Goal: Task Accomplishment & Management: Complete application form

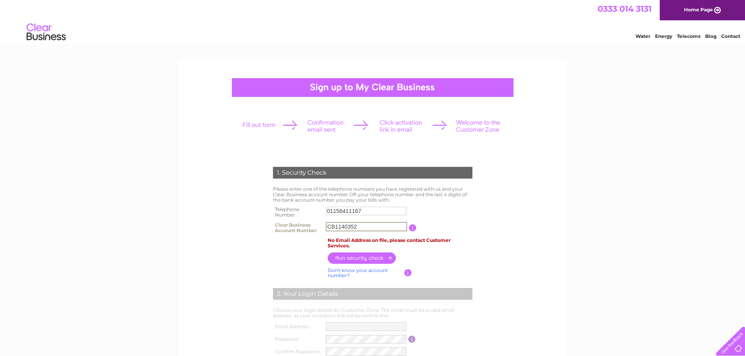
drag, startPoint x: 363, startPoint y: 227, endPoint x: 326, endPoint y: 221, distance: 38.0
click at [320, 225] on tr "Clear Business Account Number CB1140352 You will find your account number on th…" at bounding box center [372, 228] width 203 height 16
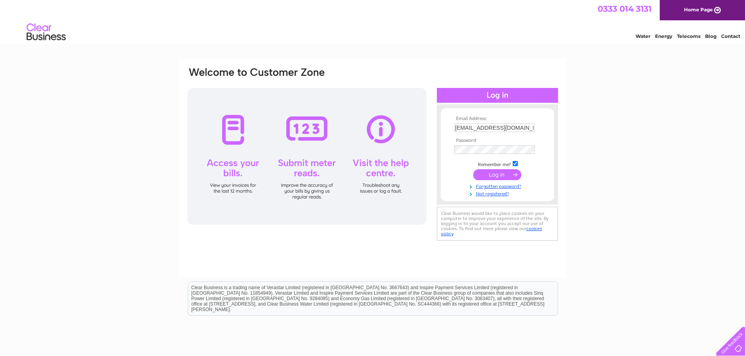
click at [489, 175] on input "submit" at bounding box center [497, 174] width 48 height 11
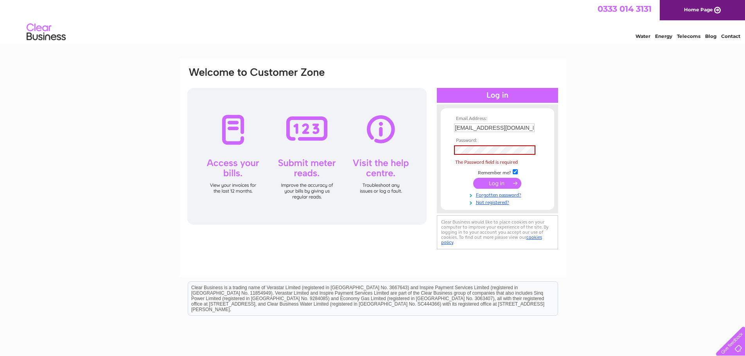
drag, startPoint x: 593, startPoint y: 145, endPoint x: 611, endPoint y: 122, distance: 28.6
click at [595, 143] on div "Email Address: kirsty@fhp.co.uk Password:" at bounding box center [372, 235] width 745 height 353
click at [611, 122] on div "Email Address: kirsty@fhp.co.uk Password:" at bounding box center [372, 235] width 745 height 353
click at [490, 204] on link "Not registered?" at bounding box center [498, 201] width 89 height 7
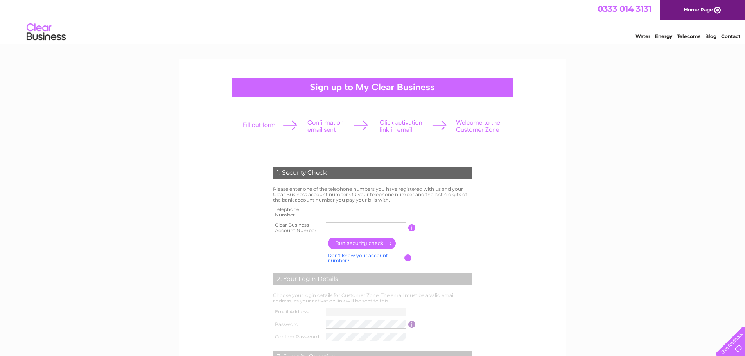
click at [364, 227] on input "text" at bounding box center [366, 226] width 81 height 9
paste input "CB1140352"
type input "CB1140352"
click at [530, 197] on form "1. Security Check Please enter one of the telephone numbers you have registered…" at bounding box center [372, 297] width 372 height 293
click at [227, 233] on form "1. Security Check Please enter one of the telephone numbers you have registered…" at bounding box center [372, 297] width 372 height 292
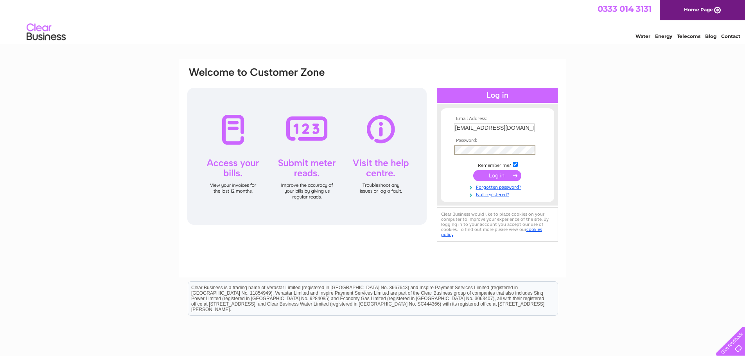
click at [478, 175] on input "submit" at bounding box center [497, 175] width 48 height 11
click at [619, 229] on div "Email Address: [EMAIL_ADDRESS][DOMAIN_NAME] Password:" at bounding box center [372, 235] width 745 height 353
click at [381, 143] on div "Email Address: kirsty@fhp.co.uk Password:" at bounding box center [372, 158] width 372 height 185
click at [437, 152] on div "Email Address: kirsty@fhp.co.uk Password:" at bounding box center [497, 158] width 121 height 93
click at [499, 178] on input "submit" at bounding box center [497, 175] width 48 height 11
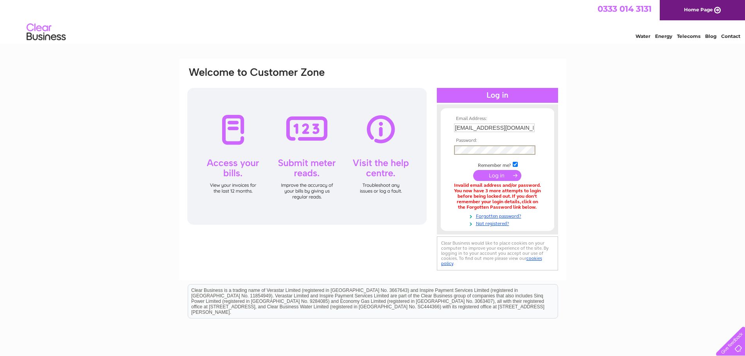
click at [475, 176] on input "submit" at bounding box center [497, 175] width 48 height 11
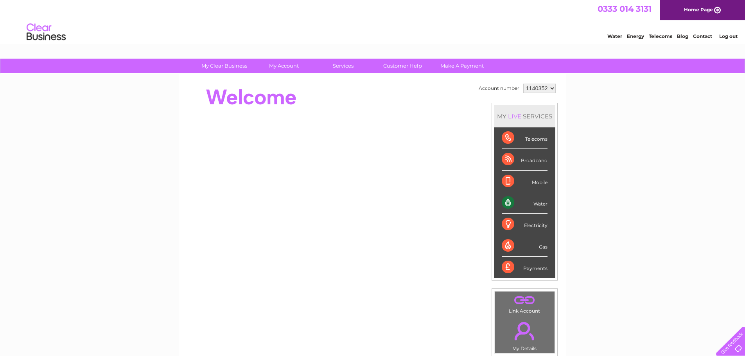
click at [652, 147] on div "My Clear Business Login Details My Details My Preferences Link Account My Accou…" at bounding box center [372, 278] width 745 height 439
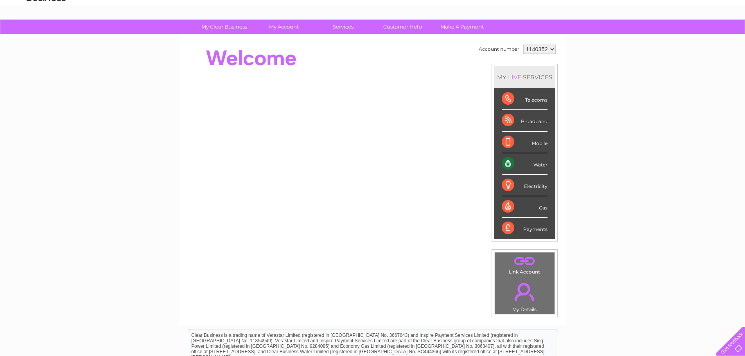
click at [507, 165] on div "Water" at bounding box center [525, 163] width 46 height 21
click at [595, 176] on div "My Clear Business Login Details My Details My Preferences Link Account My Accou…" at bounding box center [372, 239] width 745 height 439
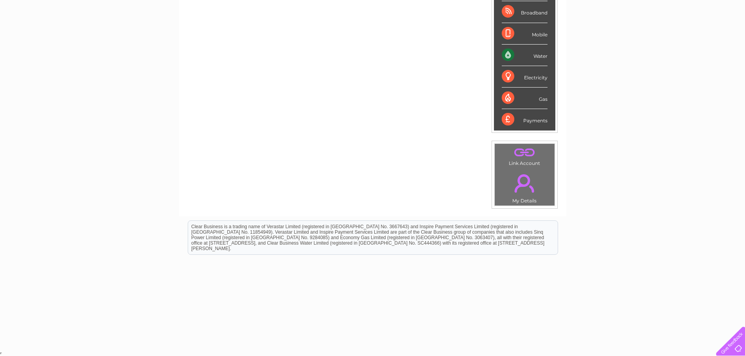
scroll to position [0, 0]
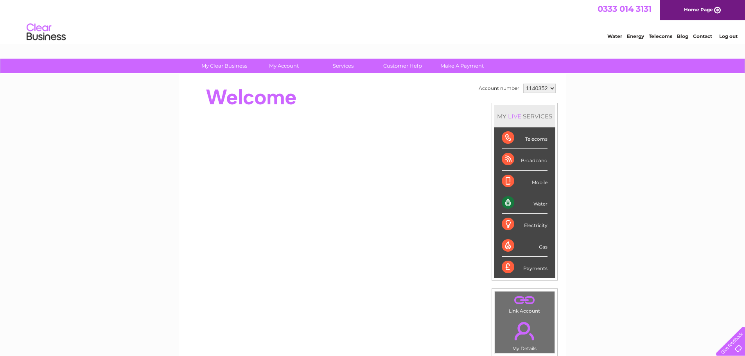
click at [598, 180] on div "My Clear Business Login Details My Details My Preferences Link Account My Accou…" at bounding box center [372, 278] width 745 height 439
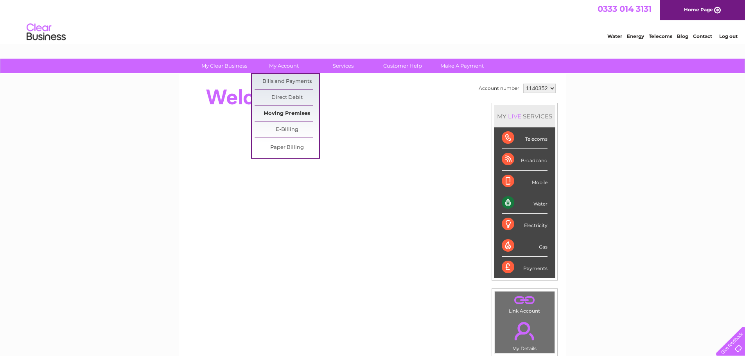
click at [296, 111] on link "Moving Premises" at bounding box center [286, 114] width 64 height 16
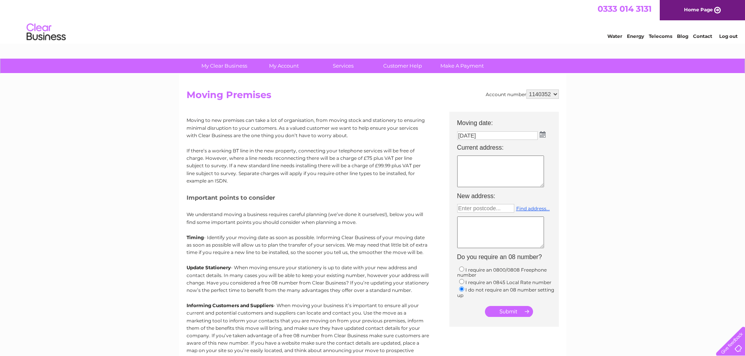
click at [514, 137] on input "[DATE]" at bounding box center [497, 135] width 81 height 9
click at [541, 136] on img at bounding box center [542, 134] width 6 height 6
click at [466, 148] on div "Prev Next [DATE]" at bounding box center [500, 147] width 85 height 12
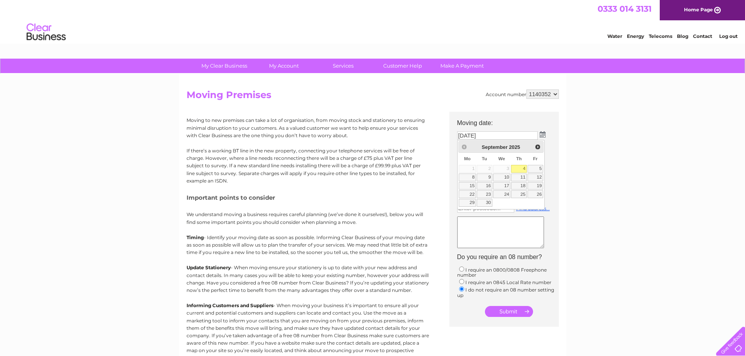
click at [492, 135] on input "[DATE]" at bounding box center [497, 135] width 81 height 9
drag, startPoint x: 509, startPoint y: 130, endPoint x: 502, endPoint y: 131, distance: 6.3
click at [509, 130] on td "04/09/2025" at bounding box center [507, 135] width 109 height 13
drag, startPoint x: 463, startPoint y: 136, endPoint x: 449, endPoint y: 135, distance: 14.1
click at [449, 135] on center "Moving date: 04/09/2025 Current address: New address: Enter postcode... Find ad…" at bounding box center [503, 216] width 109 height 208
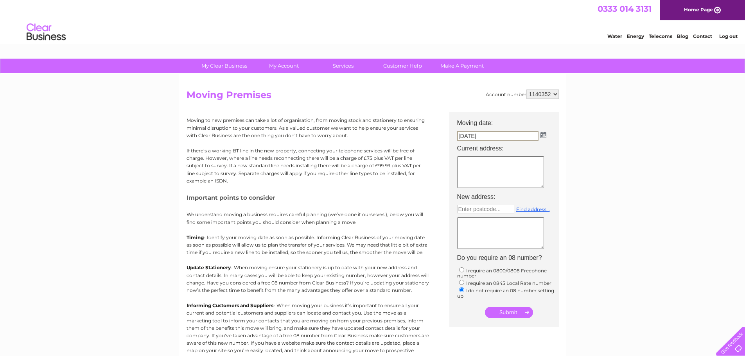
click at [494, 138] on input "04/09/2025" at bounding box center [497, 135] width 81 height 9
click at [484, 165] on textarea at bounding box center [500, 172] width 87 height 32
click at [479, 166] on textarea at bounding box center [500, 172] width 87 height 32
click at [493, 134] on input "04/09/2025" at bounding box center [497, 135] width 81 height 9
click at [543, 136] on img at bounding box center [543, 135] width 6 height 6
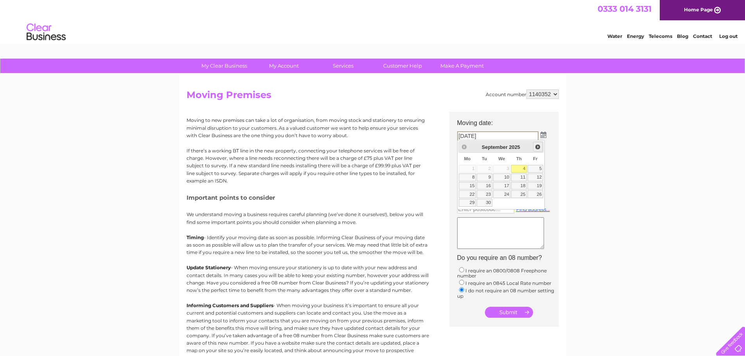
click at [536, 147] on span "Next" at bounding box center [537, 147] width 6 height 6
click at [464, 148] on span "Prev" at bounding box center [464, 147] width 6 height 6
click at [464, 148] on div "Prev Next September 2025" at bounding box center [500, 147] width 85 height 12
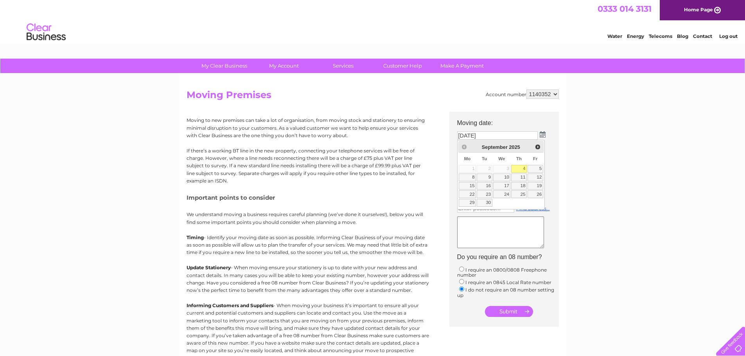
click at [464, 148] on div "Prev Next September 2025" at bounding box center [500, 147] width 85 height 12
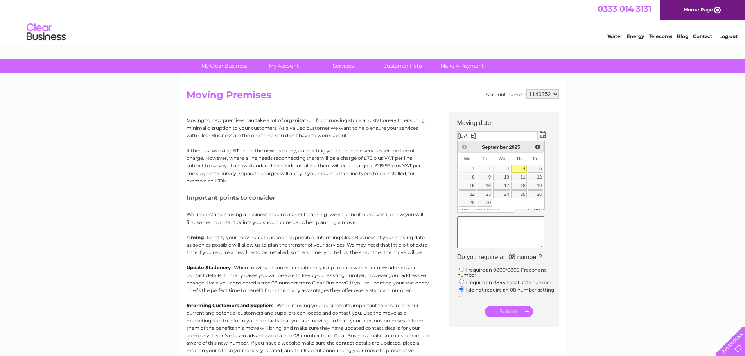
click at [464, 148] on div "Prev Next September 2025" at bounding box center [500, 147] width 85 height 12
click at [548, 183] on td at bounding box center [507, 172] width 109 height 37
drag, startPoint x: 584, startPoint y: 182, endPoint x: 591, endPoint y: 176, distance: 9.4
click at [585, 181] on div "My Clear Business Login Details My Details My Preferences Link Account My Accou…" at bounding box center [372, 288] width 745 height 458
click at [597, 172] on div "My Clear Business Login Details My Details My Preferences Link Account My Accou…" at bounding box center [372, 288] width 745 height 458
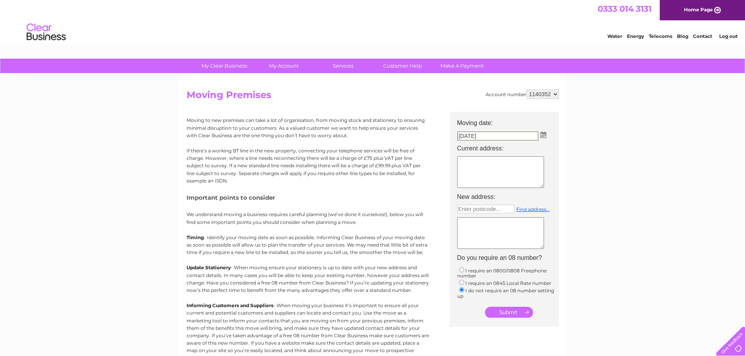
click at [514, 134] on input "04/09/2025" at bounding box center [497, 135] width 81 height 9
click at [543, 134] on img at bounding box center [543, 135] width 6 height 6
click at [591, 151] on div "My Clear Business Login Details My Details My Preferences Link Account My Accou…" at bounding box center [372, 288] width 745 height 458
click at [498, 163] on textarea at bounding box center [500, 172] width 87 height 32
type textarea "8 Bell Street, Wigston, LE18 1AD. Date of move out 20/08/2023"
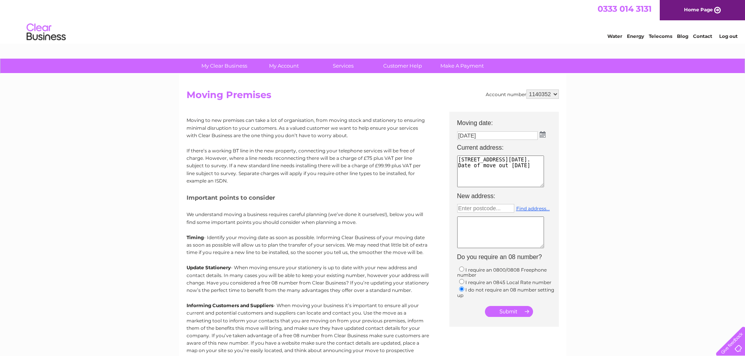
click at [475, 242] on textarea at bounding box center [500, 233] width 87 height 32
type textarea "F"
type textarea "10 Oxford Street Nottingham, NG1 5BG"
click at [582, 276] on div "My Clear Business Login Details My Details My Preferences Link Account My Accou…" at bounding box center [372, 288] width 745 height 458
click at [469, 207] on input "text" at bounding box center [485, 208] width 57 height 9
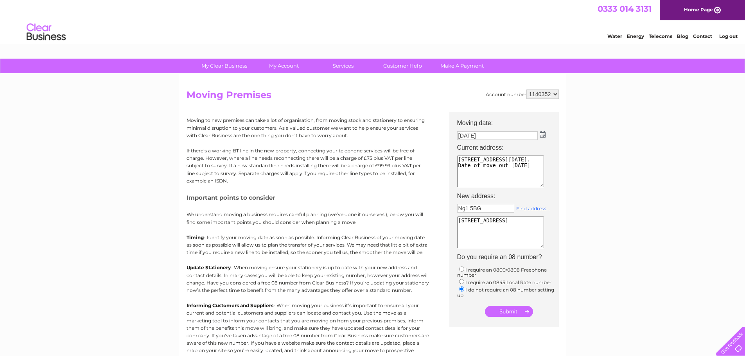
type input "Ng1 5BG"
click at [525, 210] on link "Find address..." at bounding box center [533, 209] width 34 height 6
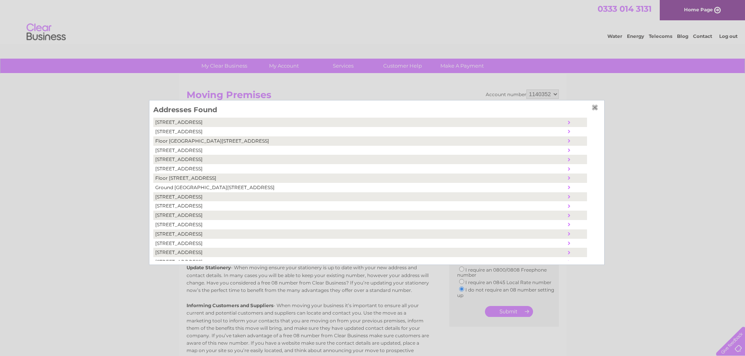
click at [211, 122] on td "10, Oxford Street, Nottingham, United Kingdom, NG1 5BG" at bounding box center [359, 122] width 412 height 9
type textarea "10 Oxford Street Nottingham United Kingdom NG1 5BG"
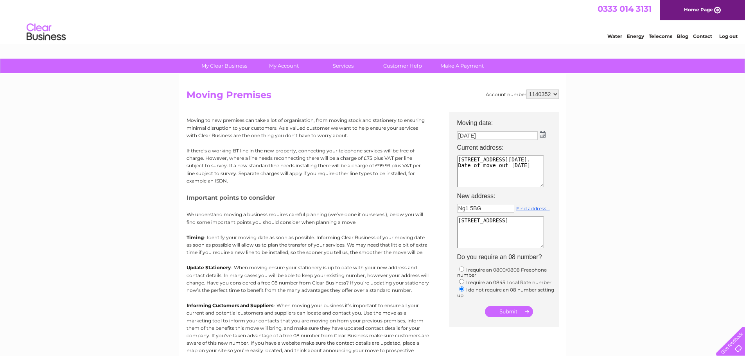
click at [594, 235] on div "My Clear Business Login Details My Details My Preferences Link Account My Accou…" at bounding box center [372, 288] width 745 height 458
click at [509, 138] on input "04/09/2025" at bounding box center [497, 135] width 81 height 9
drag, startPoint x: 486, startPoint y: 165, endPoint x: 456, endPoint y: 158, distance: 31.4
click at [456, 158] on td "8 Bell Street, Wigston, LE18 1AD. Date of move out 20/08/2023" at bounding box center [507, 172] width 109 height 37
click at [536, 163] on textarea "Date of move out 20/08/2023" at bounding box center [500, 172] width 87 height 32
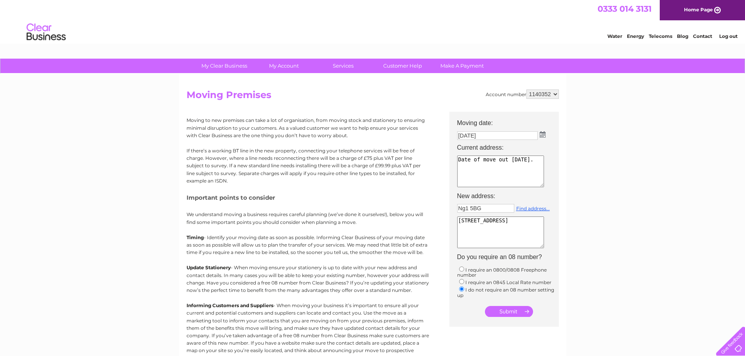
paste textarea "8 Bell Street, Wigston, LE18 1AD."
click at [572, 191] on div "My Clear Business Login Details My Details My Preferences Link Account My Accou…" at bounding box center [372, 288] width 745 height 458
click at [552, 96] on select "1140352" at bounding box center [542, 94] width 32 height 9
click at [588, 103] on div "My Clear Business Login Details My Details My Preferences Link Account My Accou…" at bounding box center [372, 288] width 745 height 458
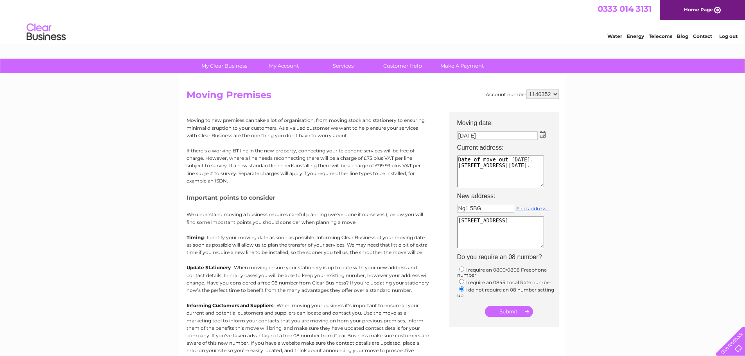
click at [458, 162] on textarea "Date of move out 20/08/2023. 8 Bell Street, Wigston, LE18 1AD." at bounding box center [500, 172] width 87 height 32
click at [491, 167] on textarea "*****Date of move out 20/08/2023. 8 Bell Street, Wigston, LE18 1AD." at bounding box center [500, 172] width 87 height 32
click at [485, 166] on textarea "*****Date of move out 20/08/202**** 8 Bell Street, Wigston, LE18 1AD." at bounding box center [500, 172] width 87 height 32
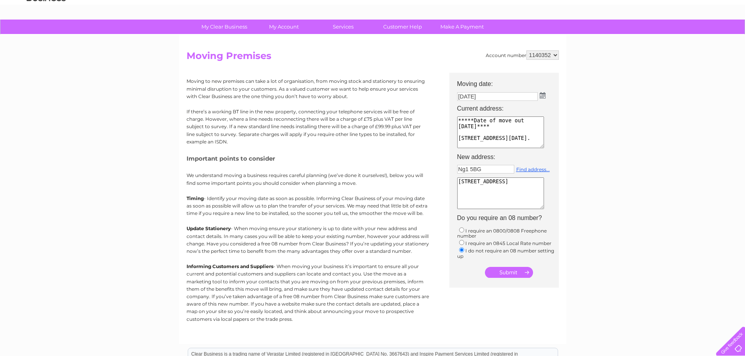
type textarea "*****Date of move out 20/08/2023**** 8 Bell Street, Wigston, LE18 1AD."
click at [507, 274] on input "submit" at bounding box center [509, 272] width 48 height 11
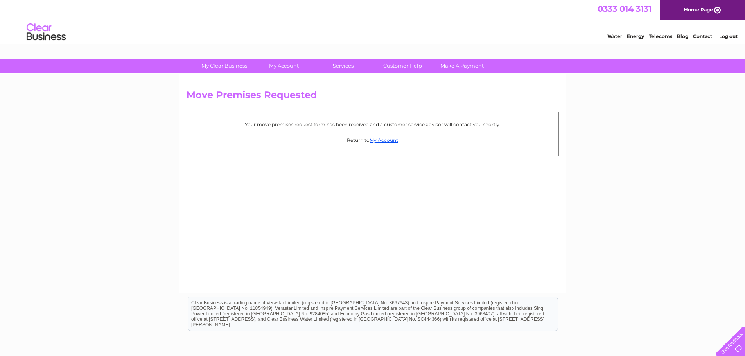
click at [382, 255] on div "Move Premises Requested Your move premises request form has been received and a…" at bounding box center [372, 183] width 387 height 219
